Goal: Task Accomplishment & Management: Use online tool/utility

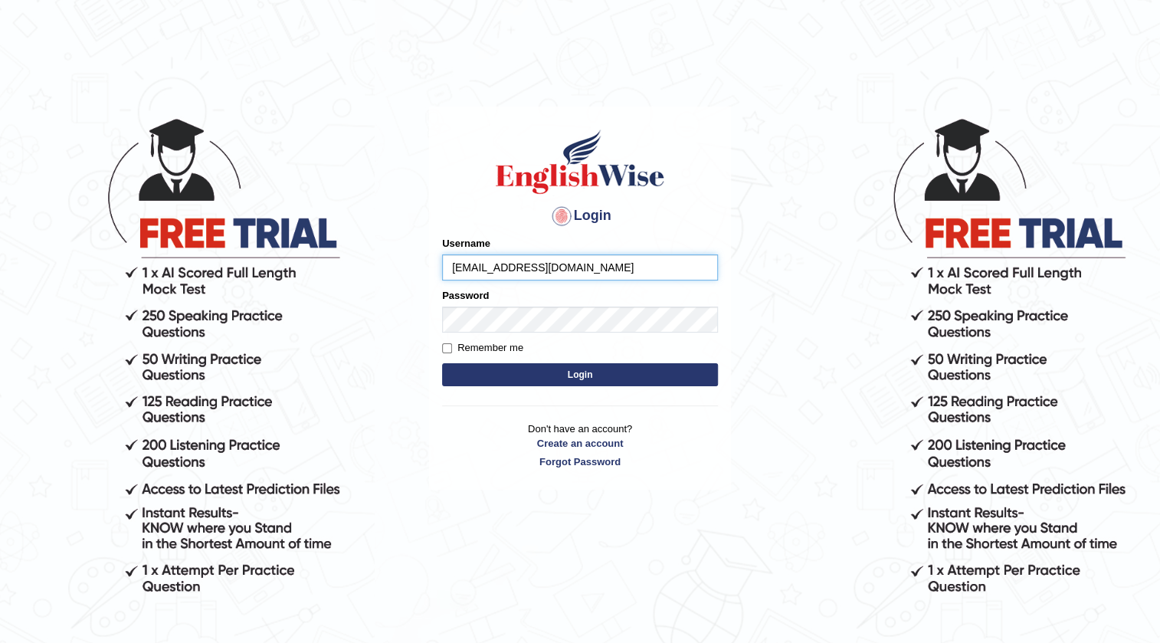
type input "suanforbes@gmail.com"
click at [448, 297] on label "Password" at bounding box center [465, 295] width 47 height 15
click at [539, 382] on button "Login" at bounding box center [580, 374] width 276 height 23
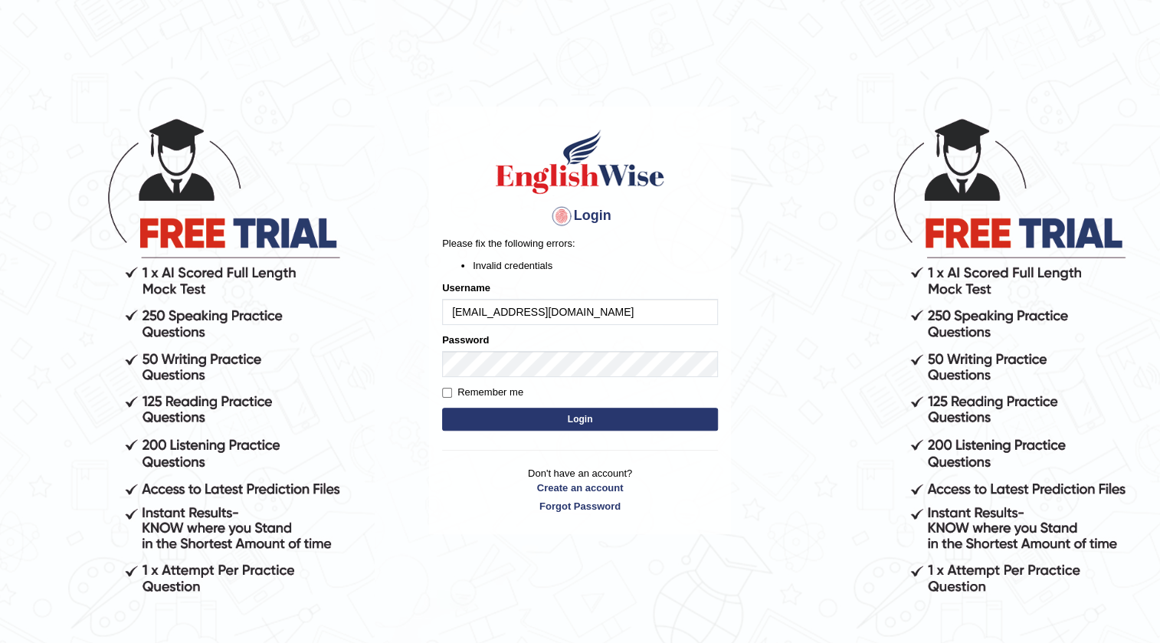
click at [592, 311] on input "suanforbes@gmail.com" at bounding box center [580, 312] width 276 height 26
type input "s"
type input "suanie"
click at [581, 425] on button "Login" at bounding box center [580, 419] width 276 height 23
click at [533, 307] on input "suanie" at bounding box center [580, 312] width 276 height 26
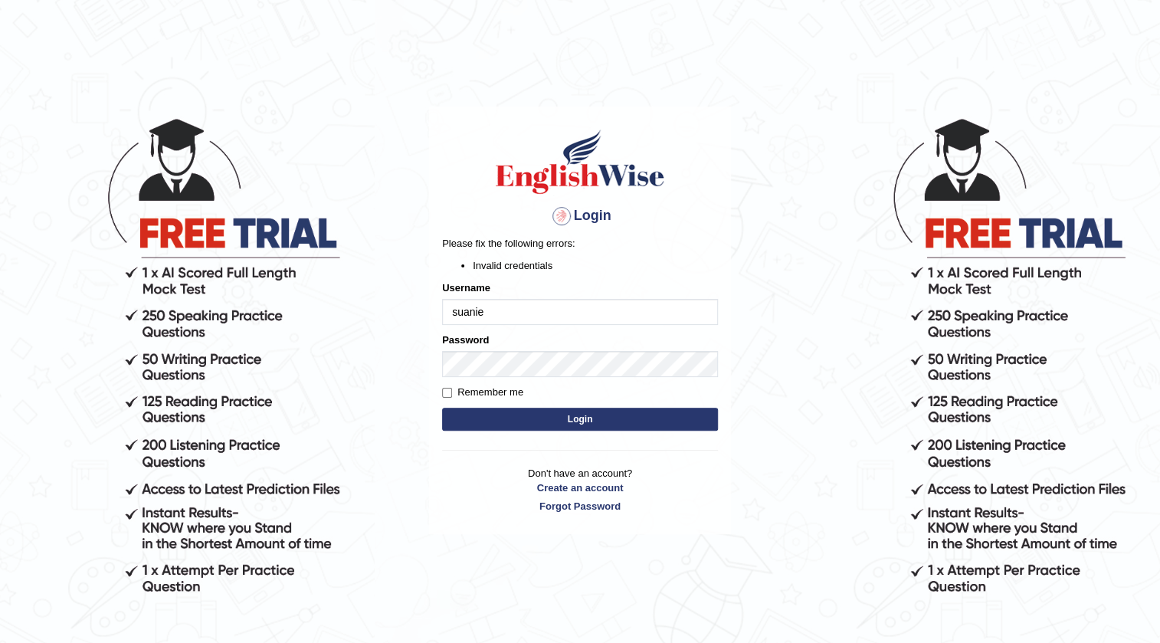
click at [560, 220] on div at bounding box center [562, 216] width 25 height 25
click at [517, 317] on input "suanie" at bounding box center [580, 312] width 276 height 26
type input "s"
type input "0426659298"
click at [540, 418] on button "Login" at bounding box center [580, 419] width 276 height 23
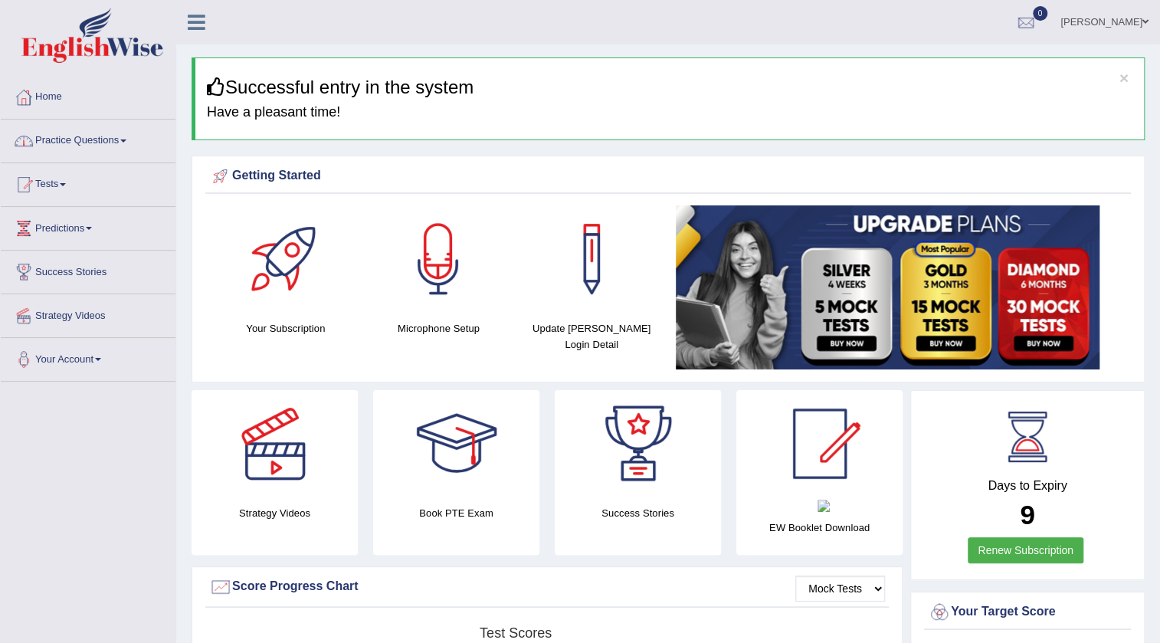
click at [123, 143] on link "Practice Questions" at bounding box center [88, 139] width 175 height 38
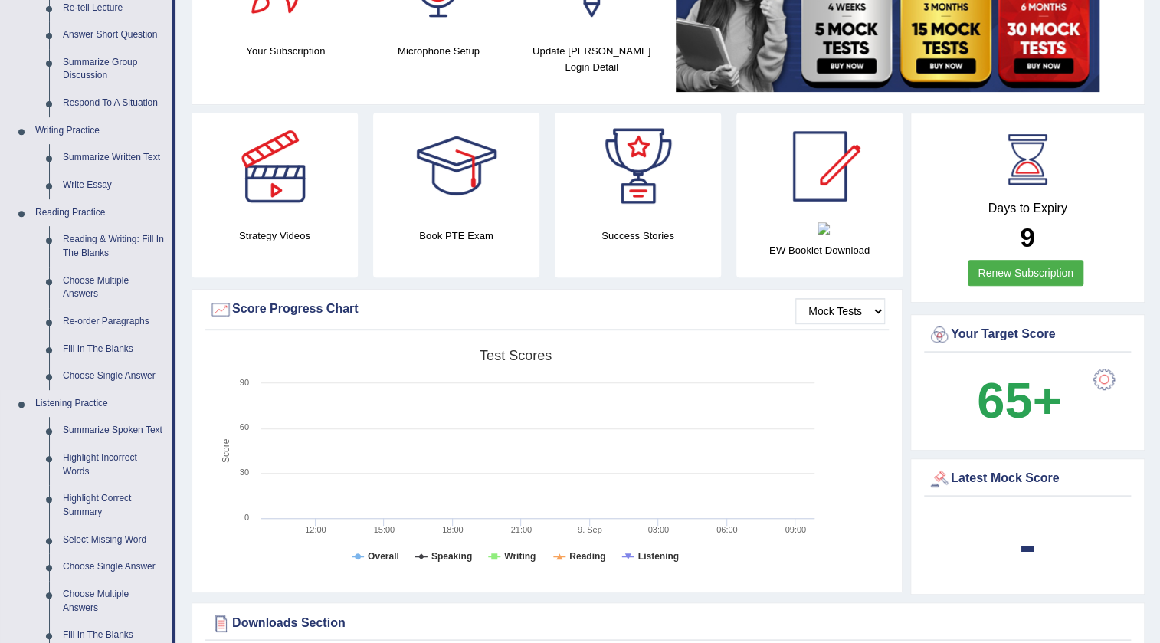
scroll to position [278, 0]
click at [87, 179] on link "Write Essay" at bounding box center [114, 185] width 116 height 28
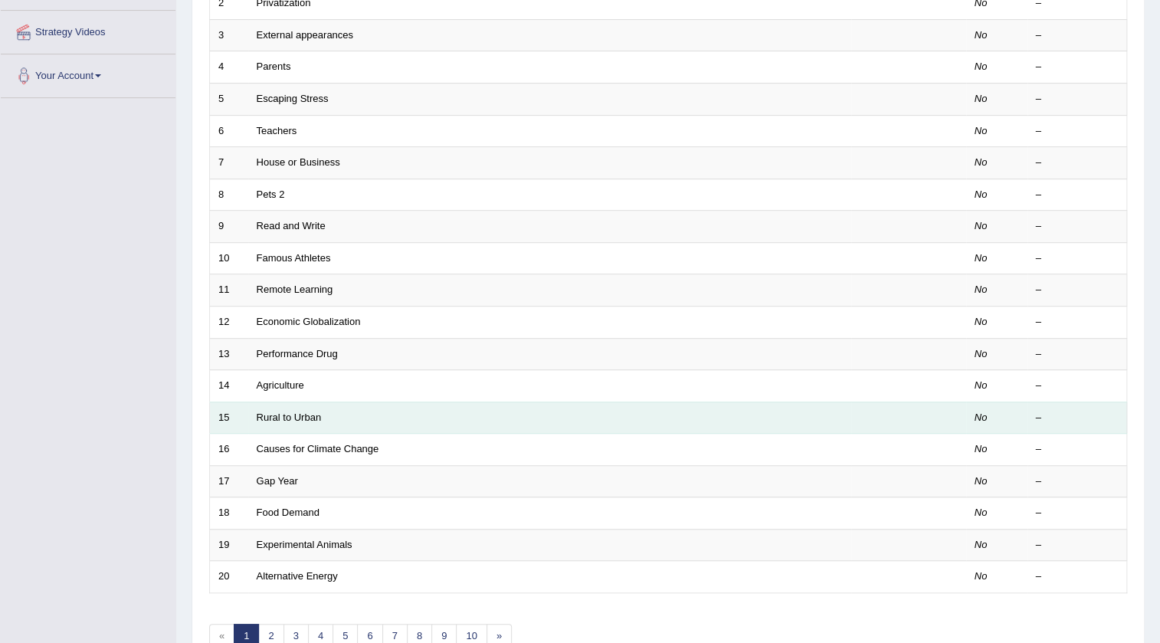
scroll to position [21, 0]
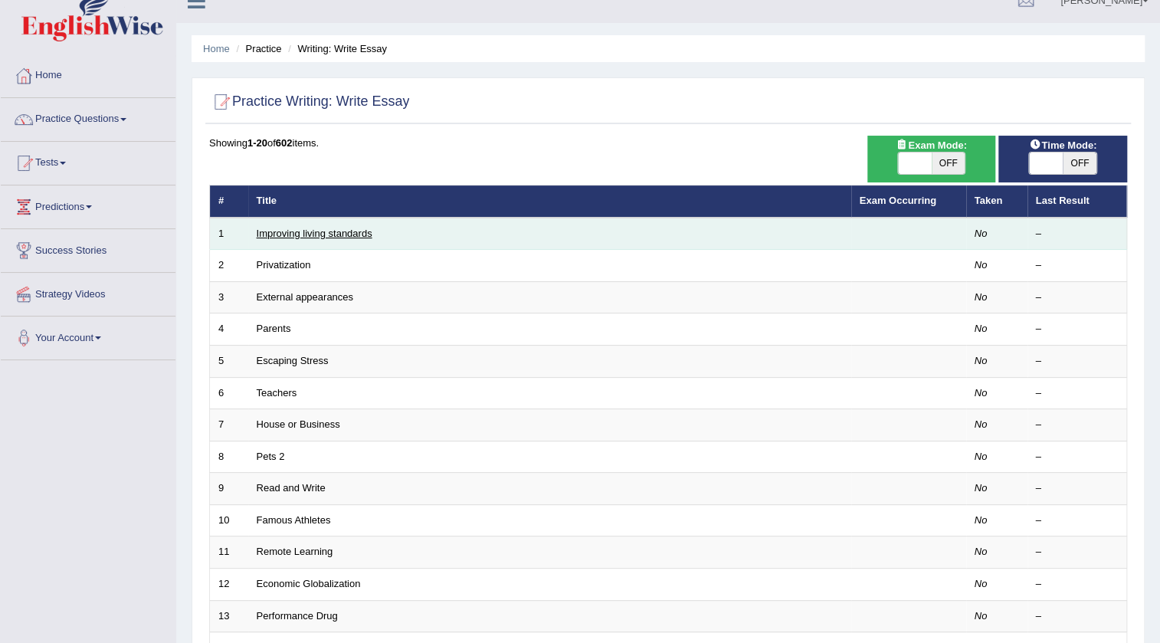
click at [317, 233] on link "Improving living standards" at bounding box center [315, 233] width 116 height 11
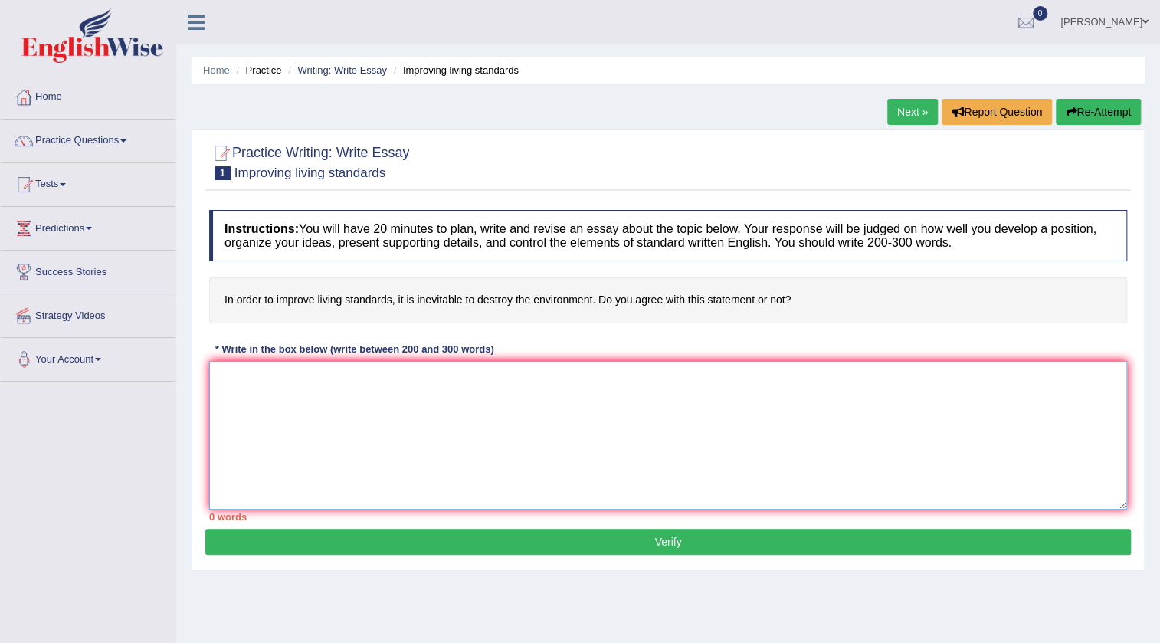
click at [311, 399] on textarea at bounding box center [668, 435] width 918 height 149
type textarea "I"
type textarea "i"
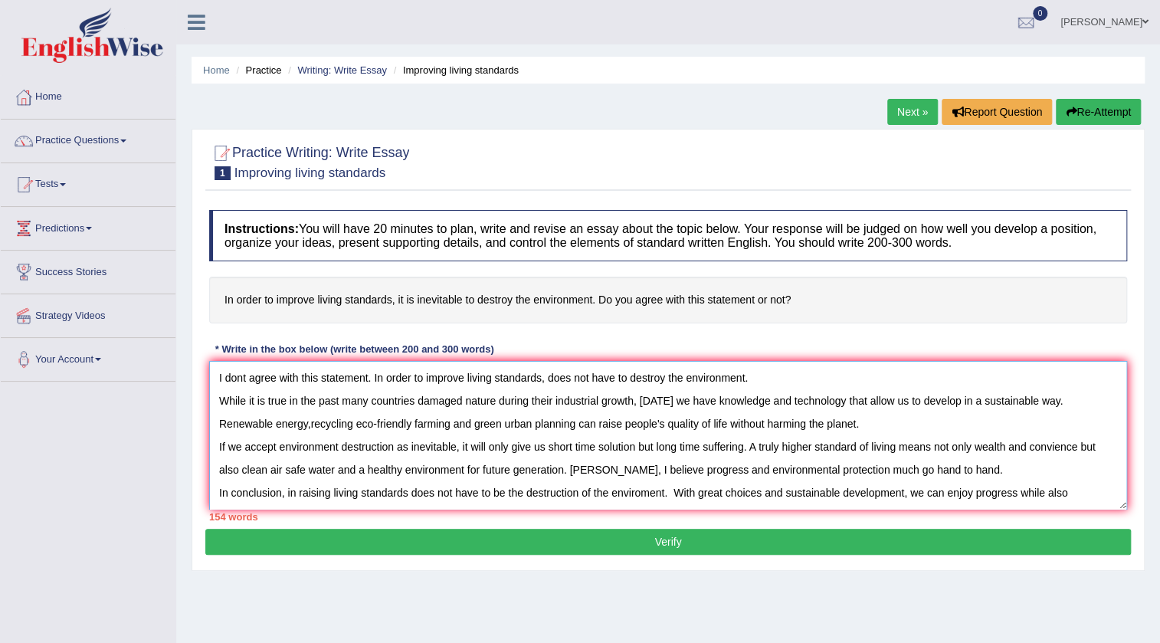
scroll to position [13, 0]
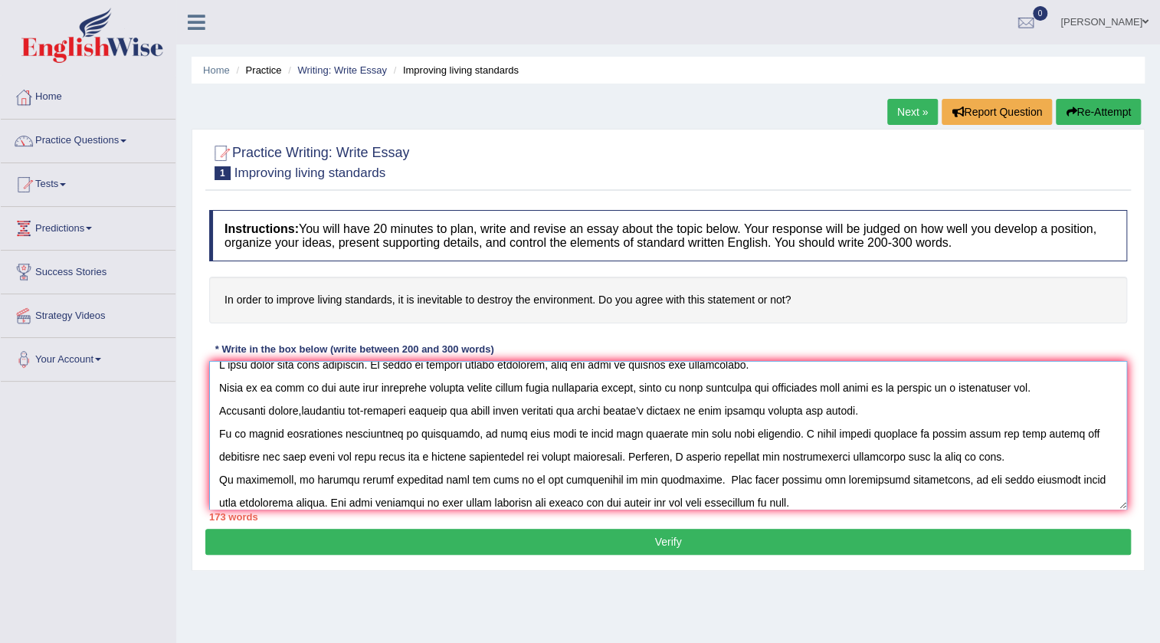
click at [369, 366] on textarea at bounding box center [668, 435] width 918 height 149
click at [372, 367] on textarea at bounding box center [668, 435] width 918 height 149
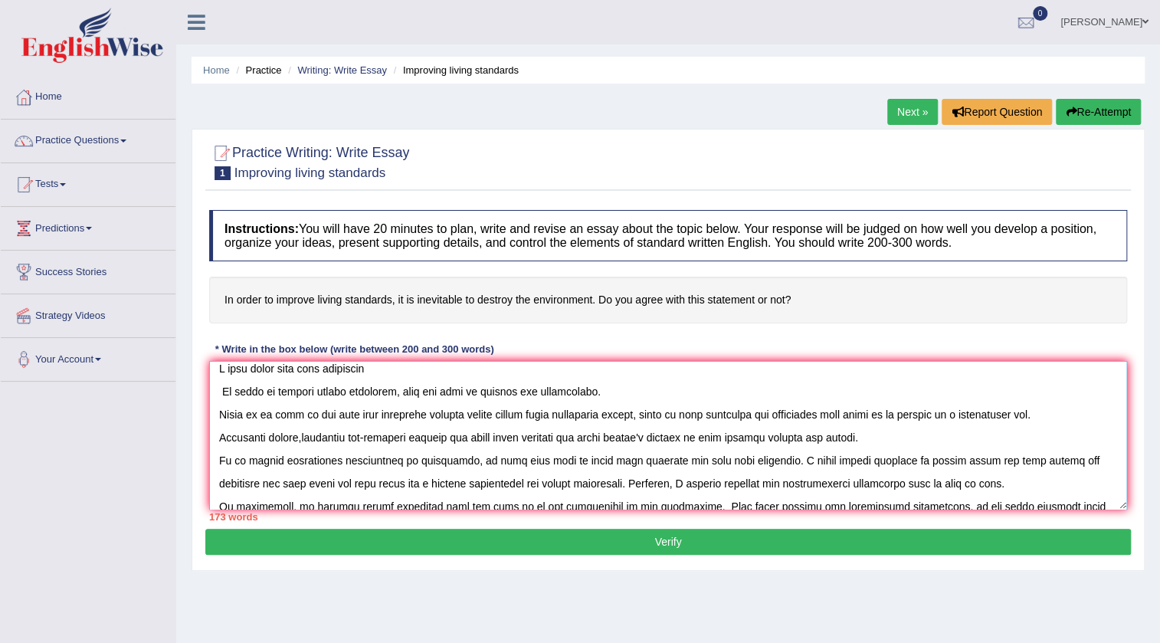
scroll to position [32, 0]
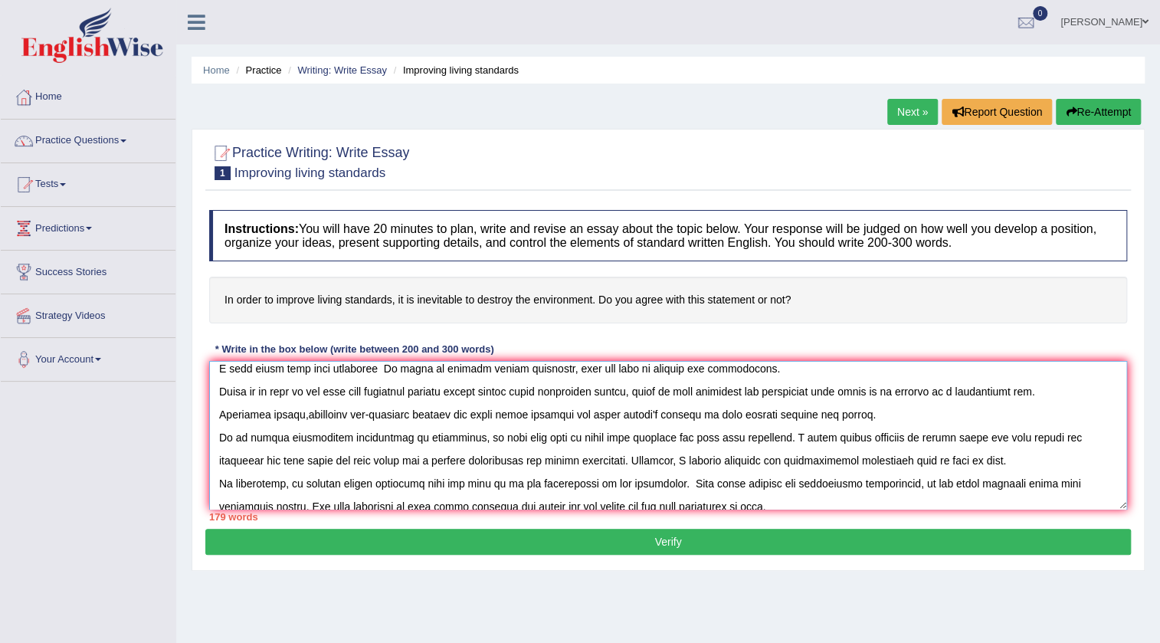
click at [760, 375] on textarea at bounding box center [668, 435] width 918 height 149
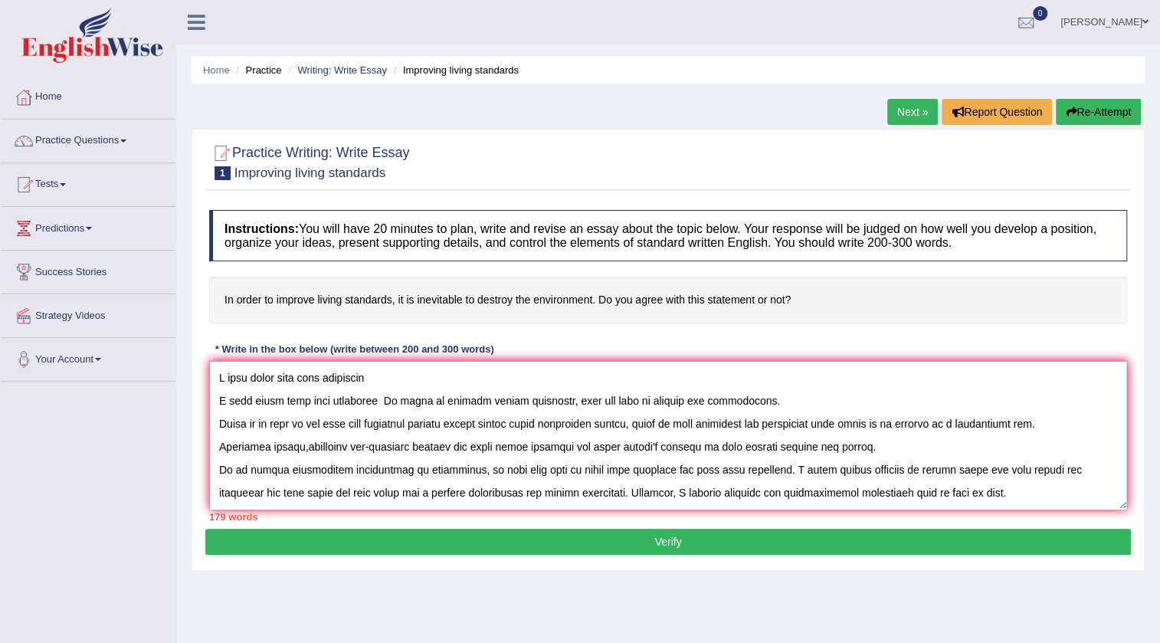
click at [370, 402] on textarea at bounding box center [668, 435] width 918 height 149
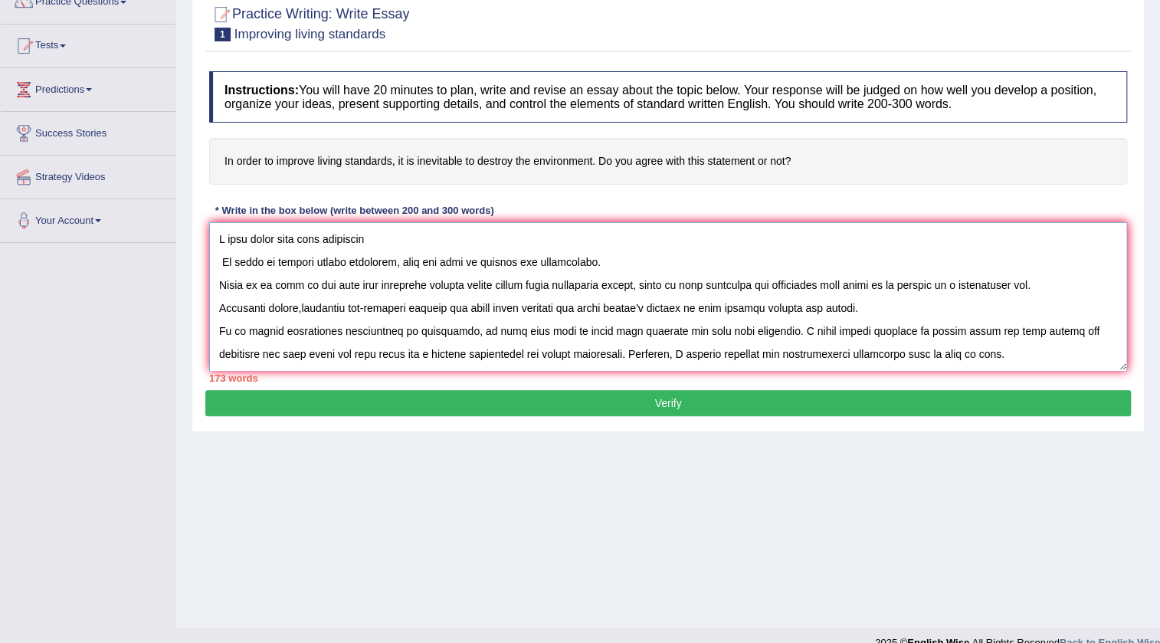
click at [218, 277] on textarea at bounding box center [668, 296] width 918 height 149
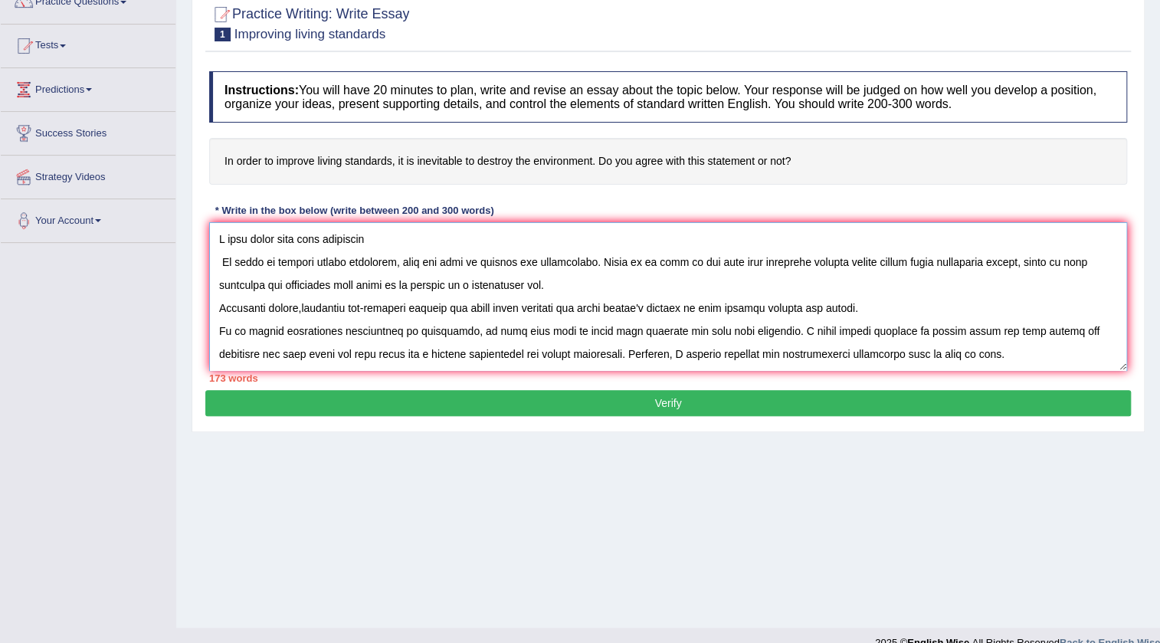
click at [876, 261] on textarea at bounding box center [668, 296] width 918 height 149
click at [737, 270] on textarea at bounding box center [668, 296] width 918 height 149
click at [628, 290] on textarea at bounding box center [668, 296] width 918 height 149
click at [611, 357] on textarea at bounding box center [668, 296] width 918 height 149
type textarea "I dont agree with this statement In order to improve living standards, does not…"
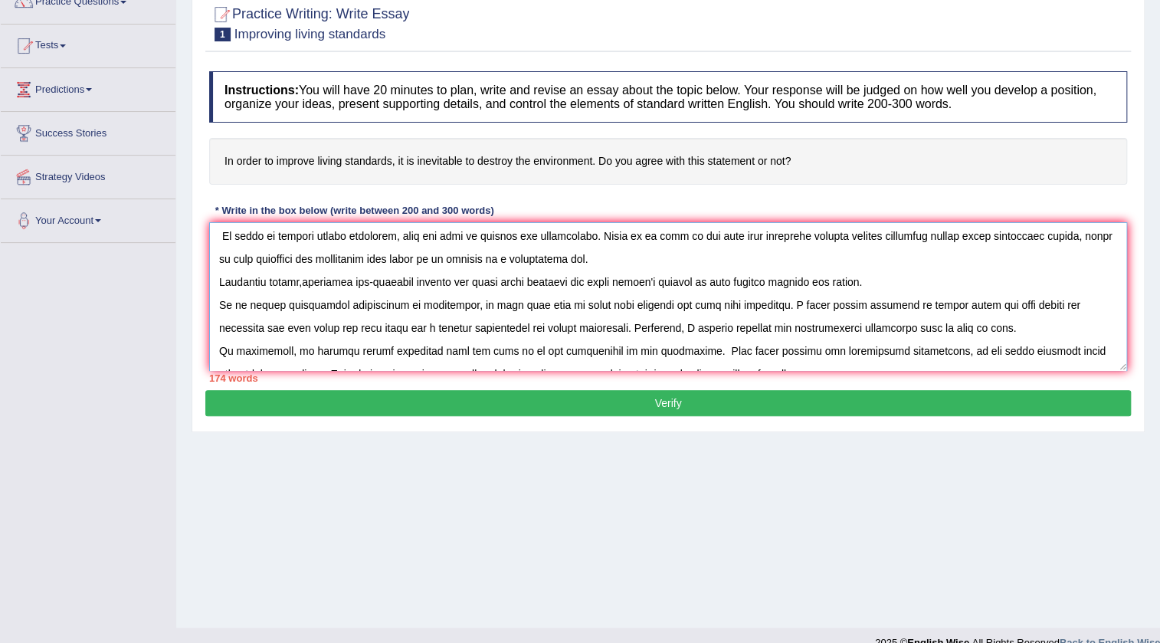
scroll to position [46, 0]
